Goal: Information Seeking & Learning: Learn about a topic

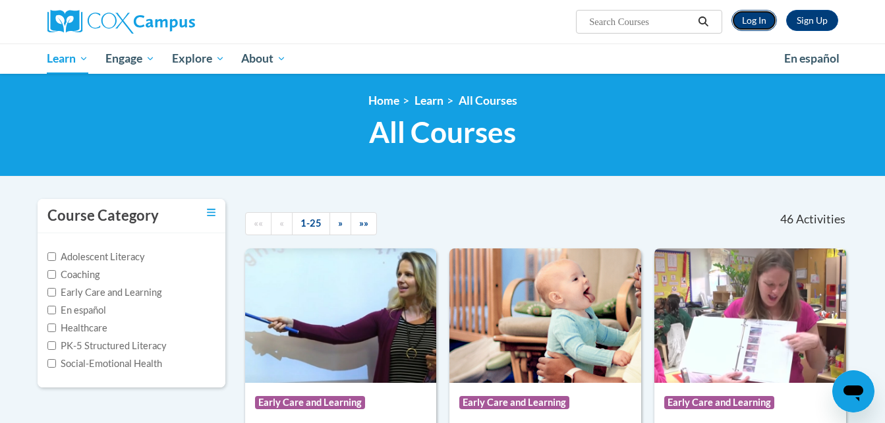
click at [761, 12] on link "Log In" at bounding box center [754, 20] width 45 height 21
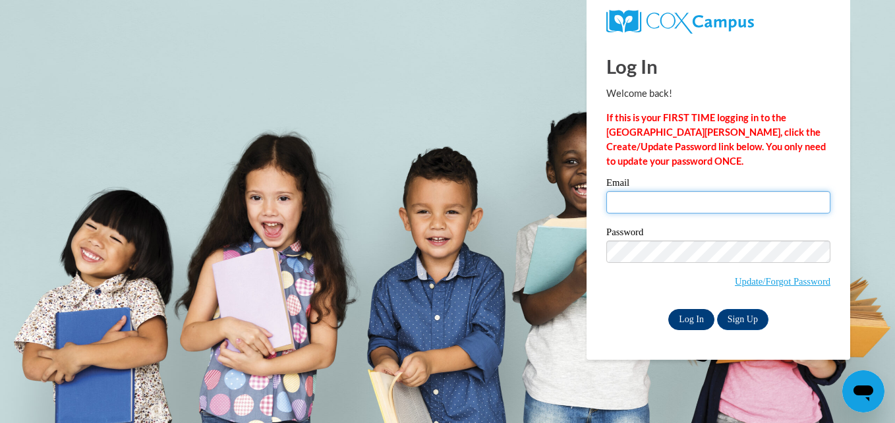
type input "melwell2@ivytech.edu"
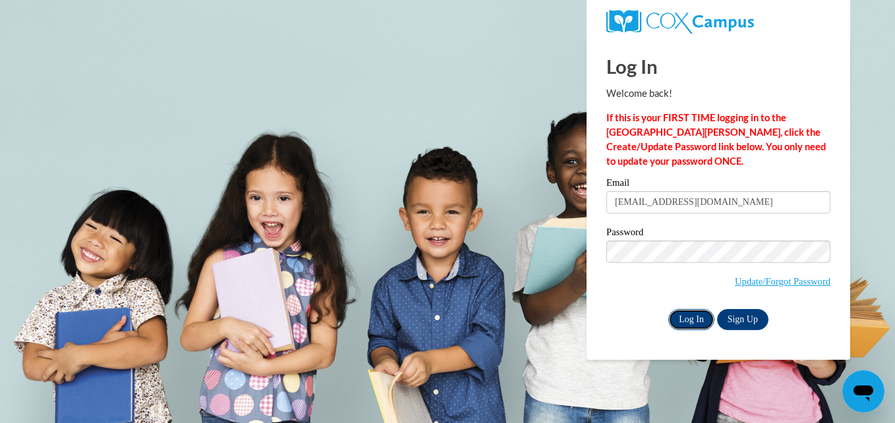
click at [684, 323] on input "Log In" at bounding box center [691, 319] width 46 height 21
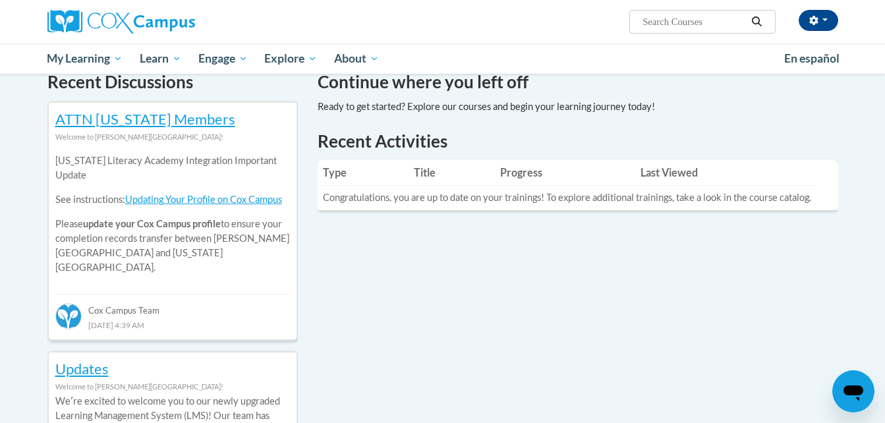
scroll to position [417, 0]
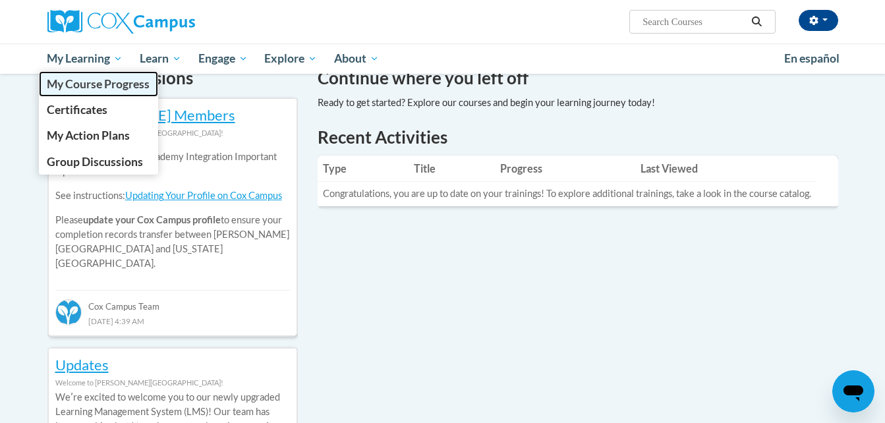
click at [81, 86] on span "My Course Progress" at bounding box center [98, 84] width 103 height 14
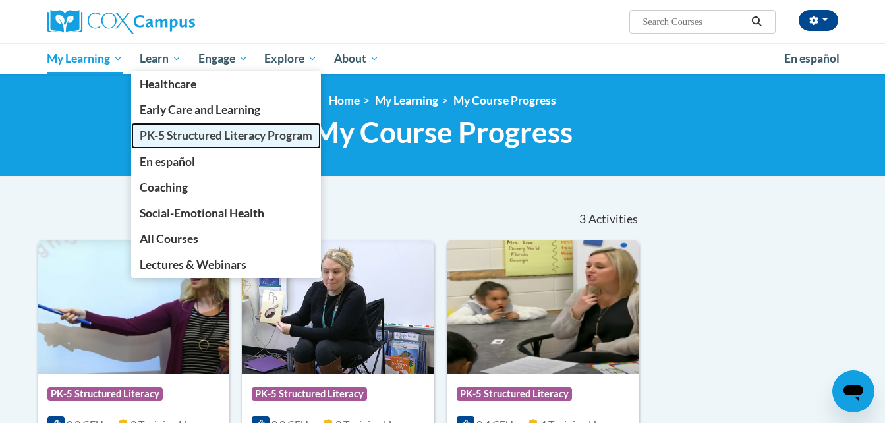
click at [194, 144] on link "PK-5 Structured Literacy Program" at bounding box center [226, 136] width 190 height 26
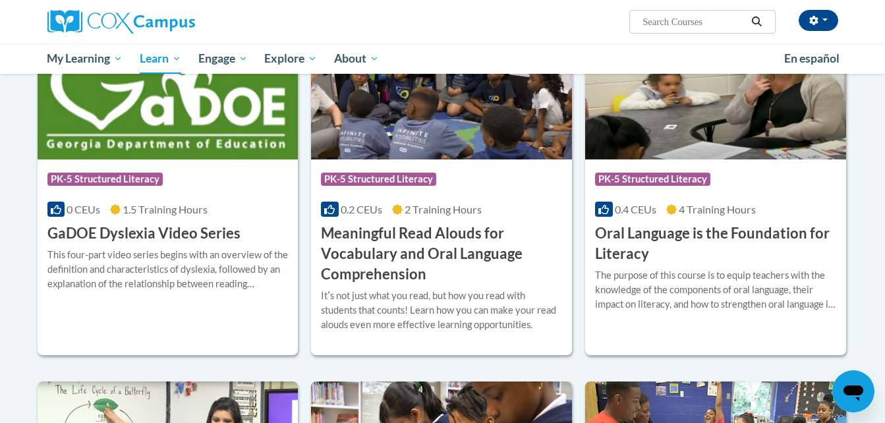
scroll to position [800, 0]
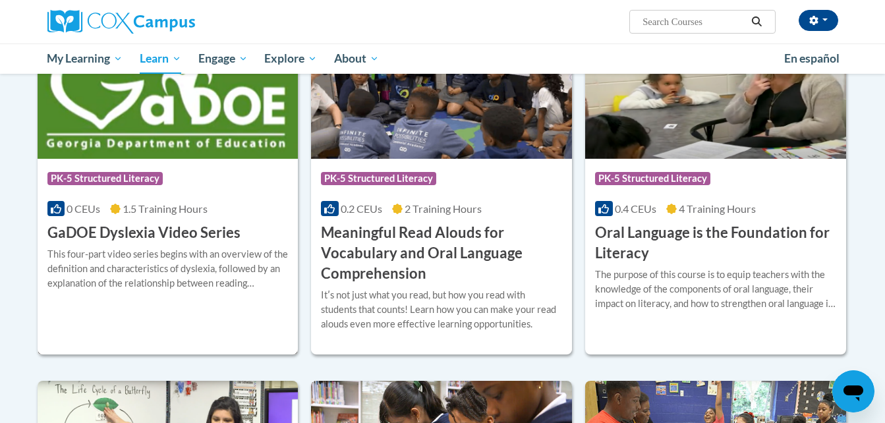
click at [171, 229] on h3 "GaDOE Dyslexia Video Series" at bounding box center [143, 233] width 193 height 20
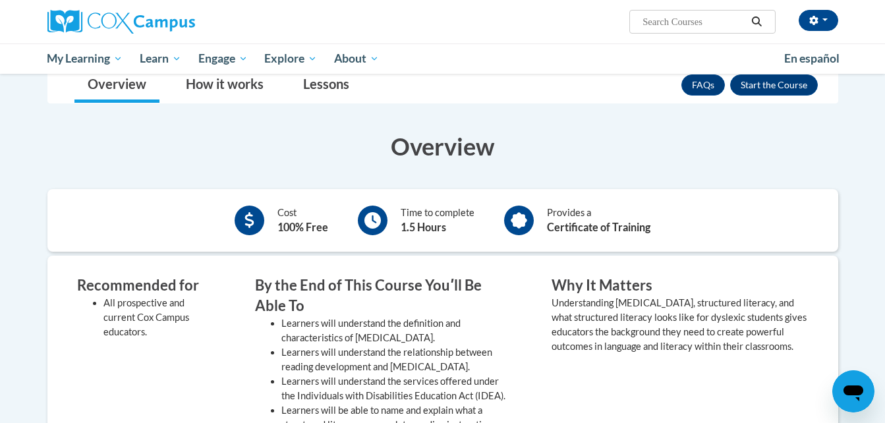
scroll to position [219, 0]
